Goal: Information Seeking & Learning: Learn about a topic

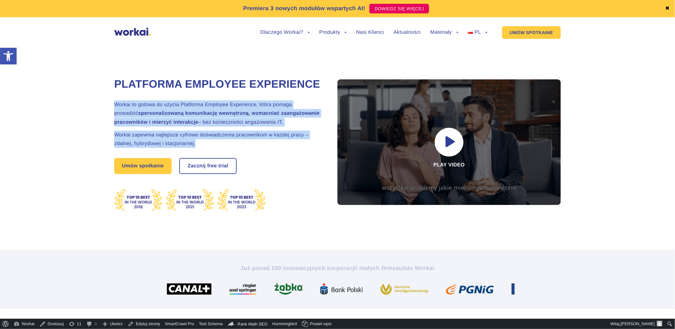
drag, startPoint x: 234, startPoint y: 150, endPoint x: 112, endPoint y: 102, distance: 131.9
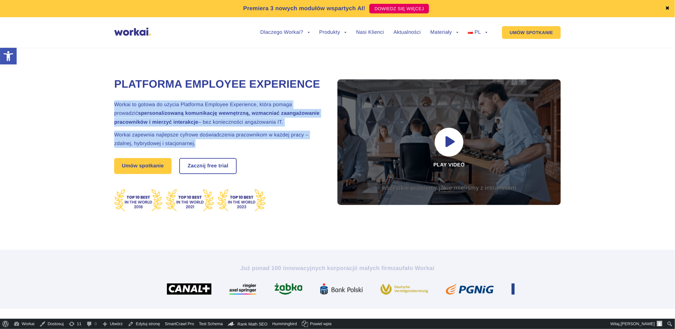
click at [112, 102] on div "Platforma Employee Experience Workai to gotowa do użycia Platforma Employee Exp…" at bounding box center [337, 141] width 612 height 216
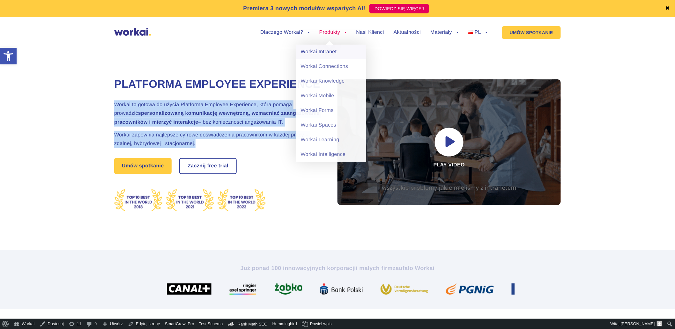
click at [308, 49] on link "Workai Intranet" at bounding box center [331, 52] width 70 height 15
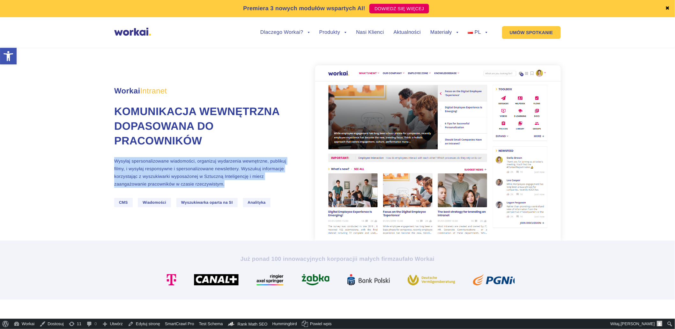
drag, startPoint x: 292, startPoint y: 183, endPoint x: 107, endPoint y: 160, distance: 186.6
click at [107, 160] on section "Workai Intranet Komunikacja wewnętrzna dopasowana do pracowników Wysyłaj sperso…" at bounding box center [337, 140] width 675 height 201
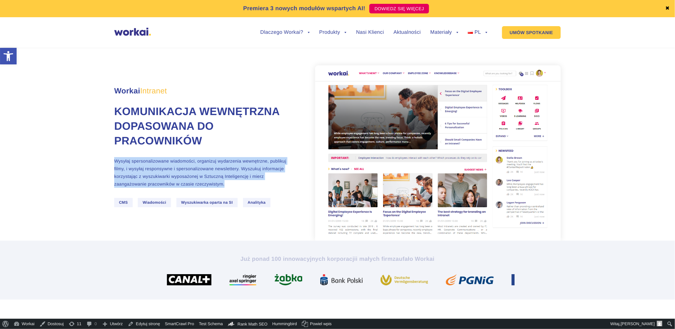
copy p "Wysyłaj spersonalizowane wiadomości, organizuj wydarzenia wewnętrzne, publikuj …"
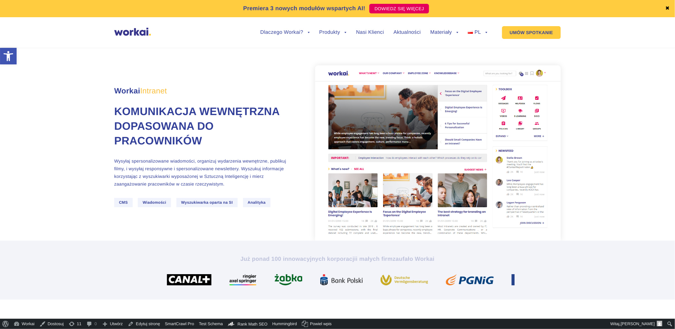
click at [211, 106] on h1 "Komunikacja wewnętrzna dopasowana do pracowników" at bounding box center [201, 127] width 175 height 44
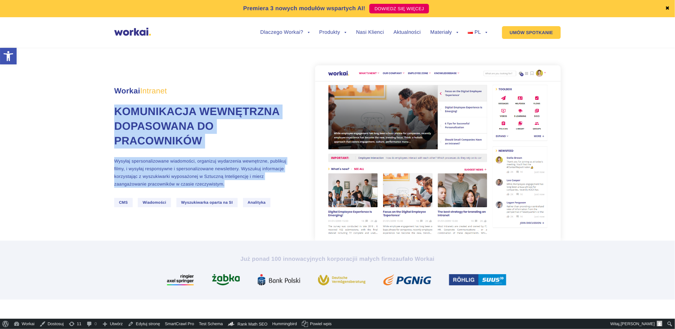
drag, startPoint x: 115, startPoint y: 101, endPoint x: 284, endPoint y: 184, distance: 187.9
click at [284, 184] on div "Workai Intranet Komunikacja wewnętrzna dopasowana do pracowników Wysyłaj sperso…" at bounding box center [214, 153] width 201 height 147
copy div "Komunikacja wewnętrzna dopasowana do pracowników Wysyłaj spersonalizowane wiado…"
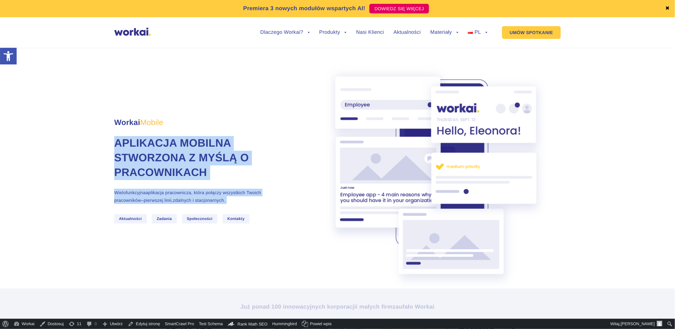
drag, startPoint x: 260, startPoint y: 201, endPoint x: 96, endPoint y: 139, distance: 175.7
click at [96, 139] on section "Workai Mobile Aplikacja mobilna stworzona z myślą o pracownikach Wielofunkcyjna…" at bounding box center [337, 164] width 675 height 249
copy div "Aplikacja mobilna stworzona z myślą o pracownikach Wielofunkcyjna aplikacja pra…"
click at [468, 53] on img at bounding box center [465, 52] width 5 height 4
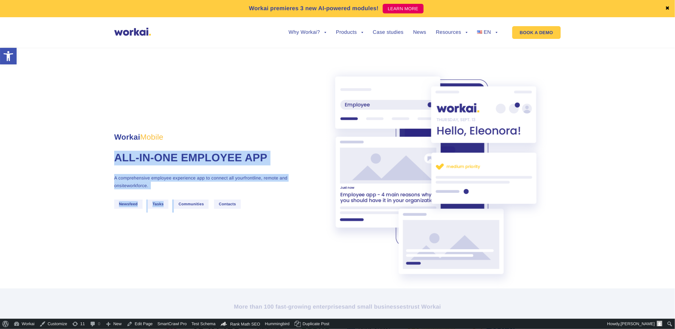
click at [84, 153] on section "Workai Mobile All-in-one Employee App A comprehensive employee experience app t…" at bounding box center [337, 164] width 675 height 249
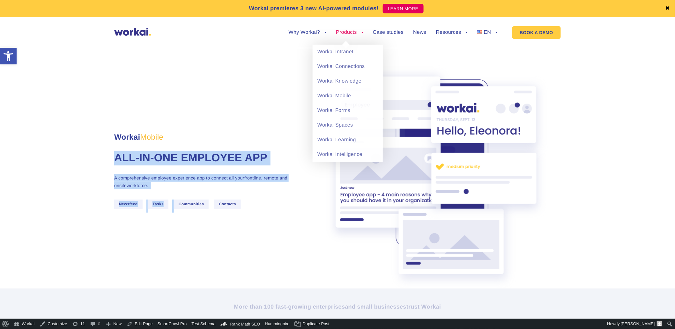
click at [348, 32] on link "Products" at bounding box center [349, 32] width 27 height 5
click at [336, 122] on link "Workai Spaces" at bounding box center [347, 125] width 70 height 15
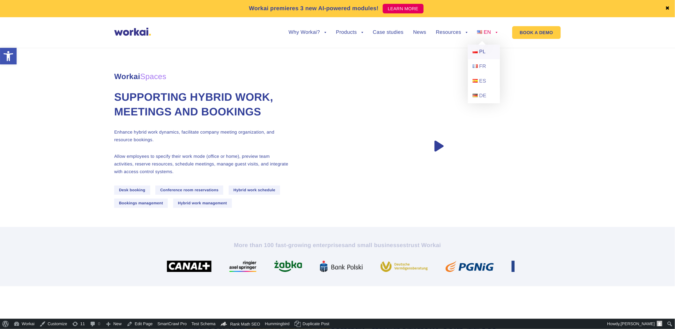
click at [483, 55] on span "PL" at bounding box center [482, 51] width 6 height 5
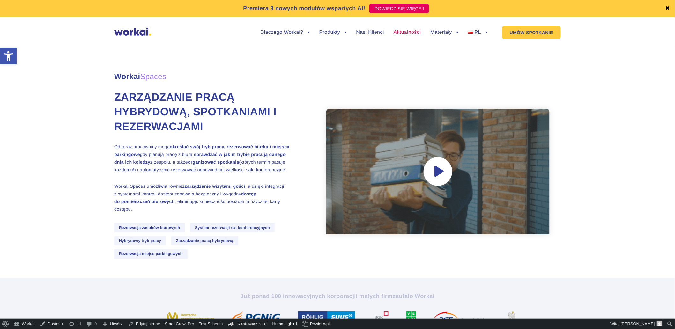
click at [407, 30] on link "Aktualności" at bounding box center [406, 32] width 27 height 5
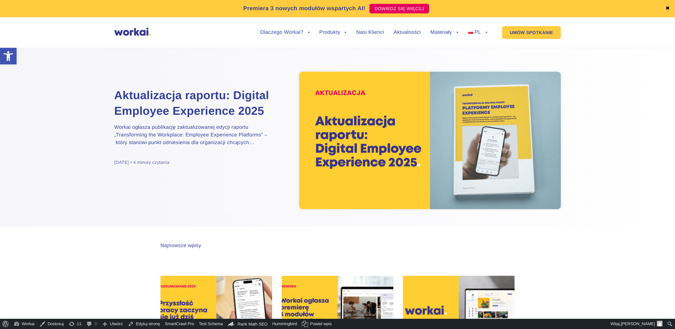
click at [190, 116] on h2 "Aktualizacja raportu: Digital Employee Experience 2025" at bounding box center [193, 103] width 159 height 31
click at [472, 52] on span "EN" at bounding box center [472, 51] width 7 height 5
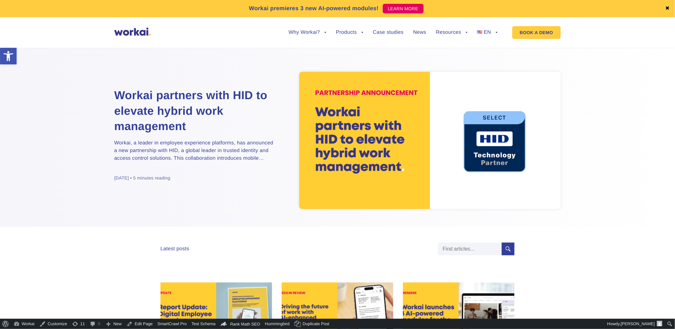
click at [164, 109] on h2 "Workai partners with HID to elevate hybrid work management" at bounding box center [193, 111] width 159 height 47
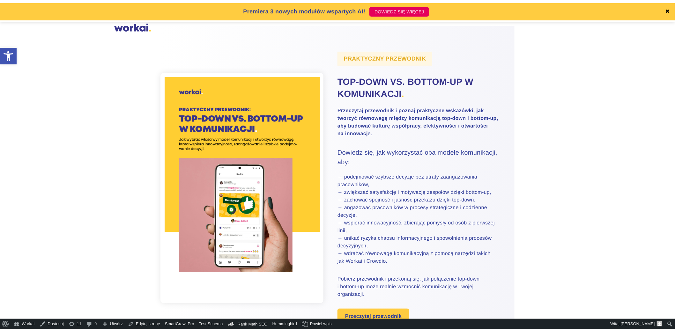
scroll to position [35, 0]
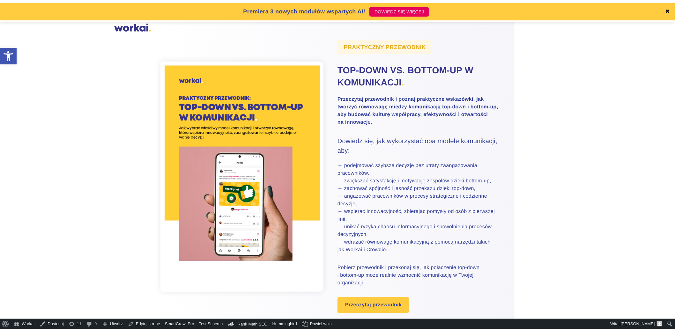
click at [394, 306] on link "Przeczytaj przewodnik" at bounding box center [373, 305] width 72 height 16
